Goal: Check status

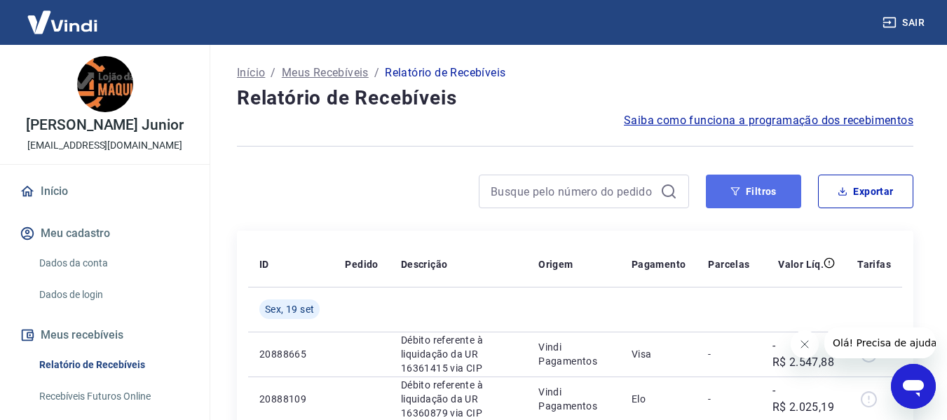
click at [720, 199] on button "Filtros" at bounding box center [753, 191] width 95 height 34
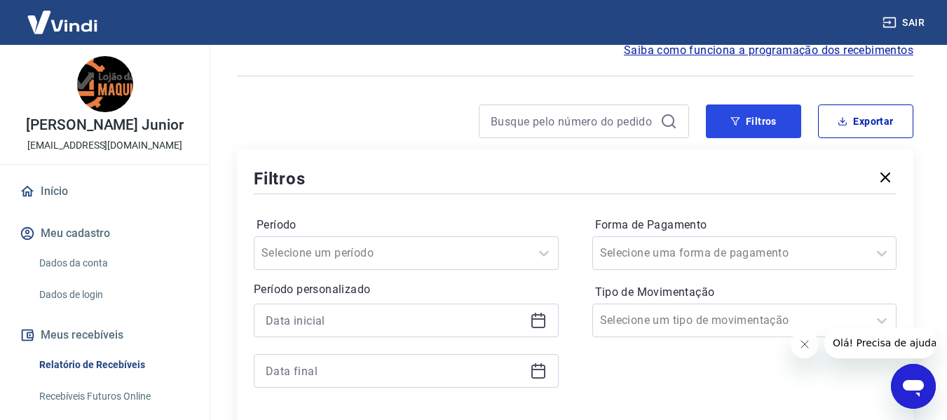
scroll to position [140, 0]
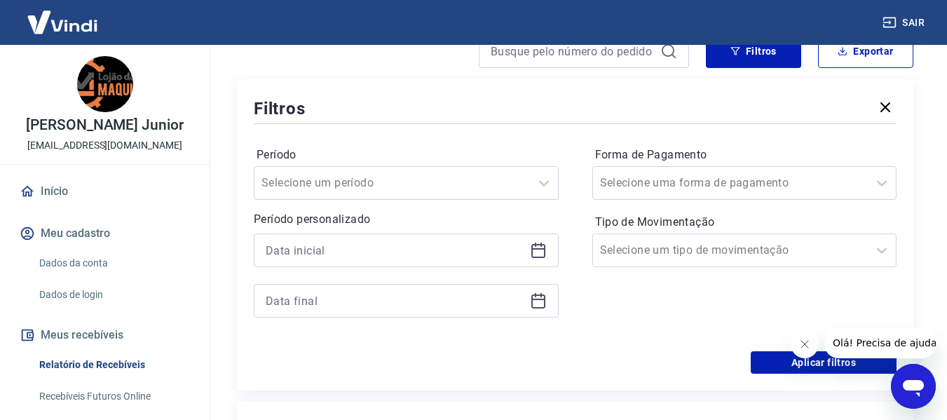
click at [537, 254] on icon at bounding box center [538, 250] width 17 height 17
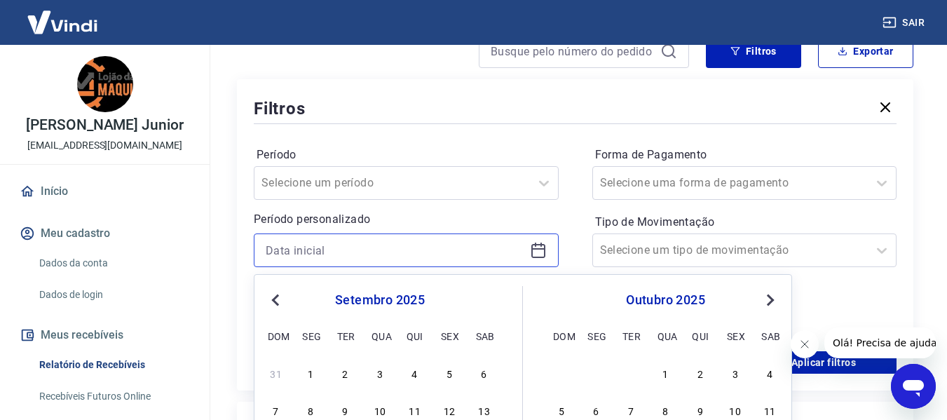
scroll to position [280, 0]
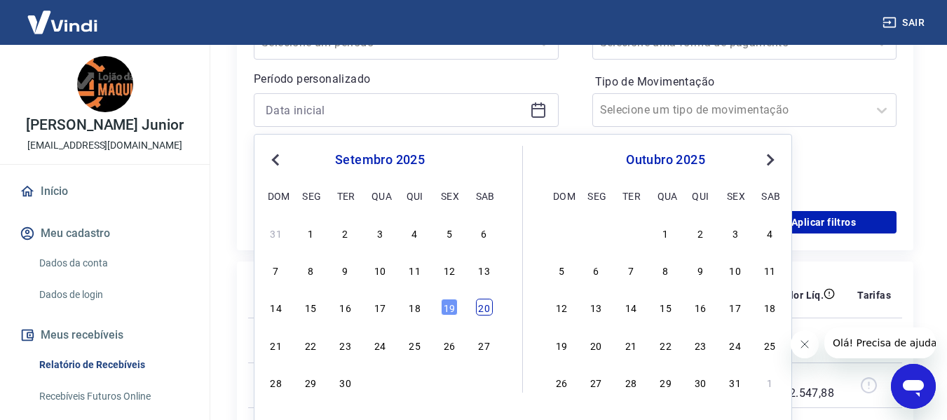
click at [479, 303] on div "20" at bounding box center [484, 307] width 17 height 17
type input "[DATE]"
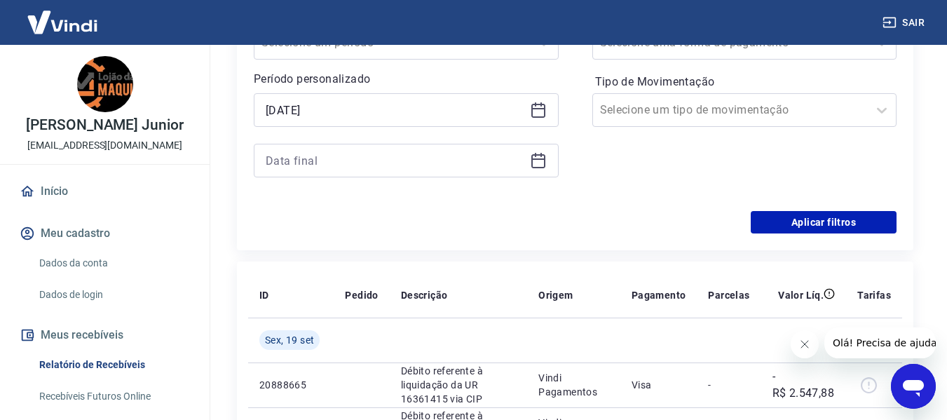
click at [574, 121] on div "Período Selecione um período Período personalizado Selected date: [DATE] [DATE]…" at bounding box center [575, 99] width 643 height 224
click at [537, 158] on icon at bounding box center [538, 158] width 14 height 1
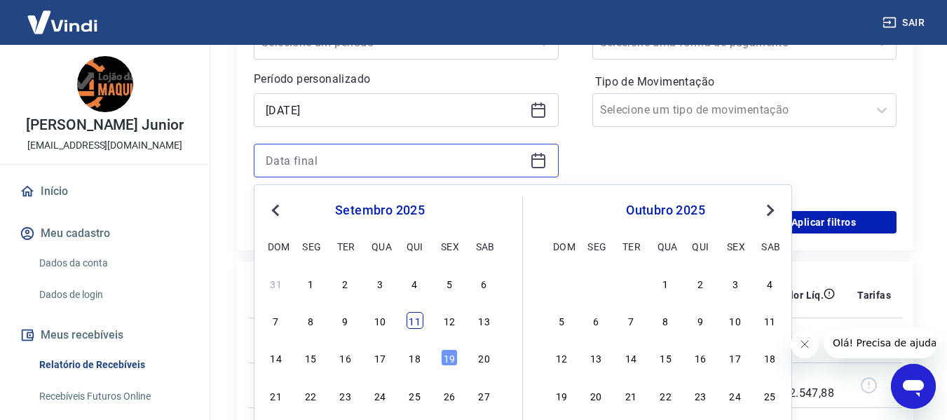
scroll to position [420, 0]
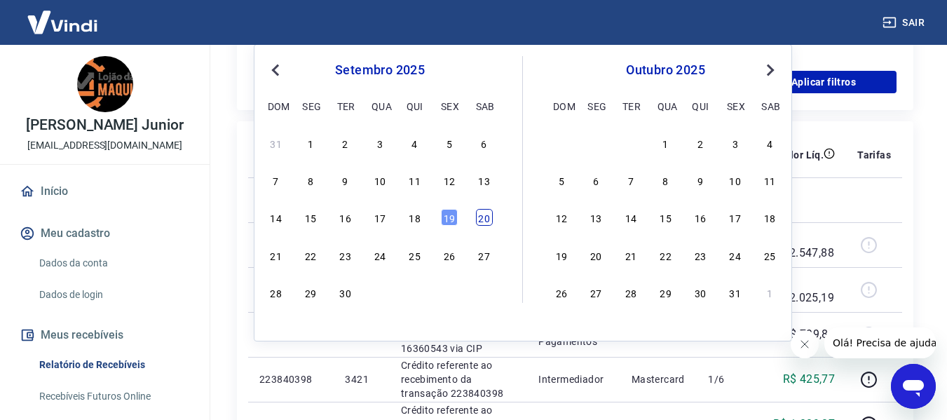
click at [488, 214] on div "20" at bounding box center [484, 217] width 17 height 17
type input "[DATE]"
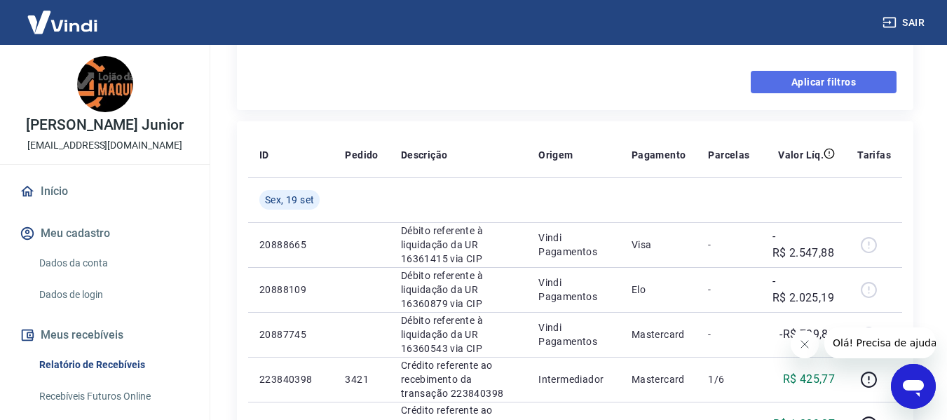
click at [802, 82] on button "Aplicar filtros" at bounding box center [824, 82] width 146 height 22
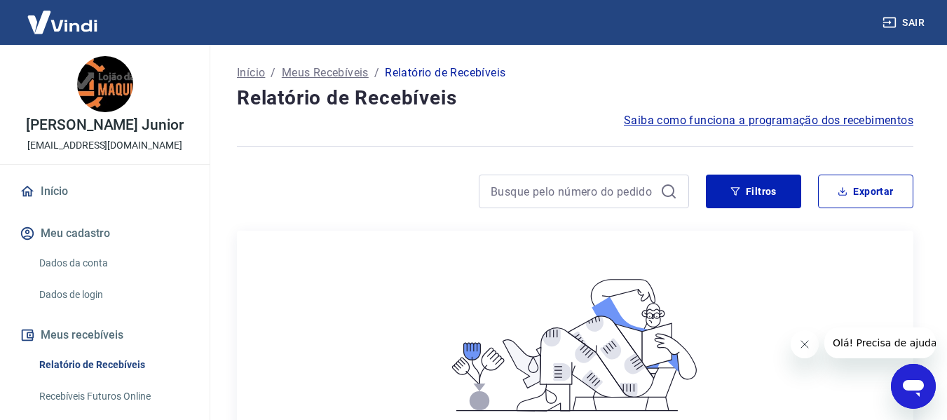
click at [340, 214] on div "Filtros Exportar" at bounding box center [575, 196] width 676 height 45
click at [385, 260] on div "Não há itens registrados ainda. Quando houver itens registrados, eles serão exi…" at bounding box center [575, 370] width 654 height 257
